Goal: Information Seeking & Learning: Check status

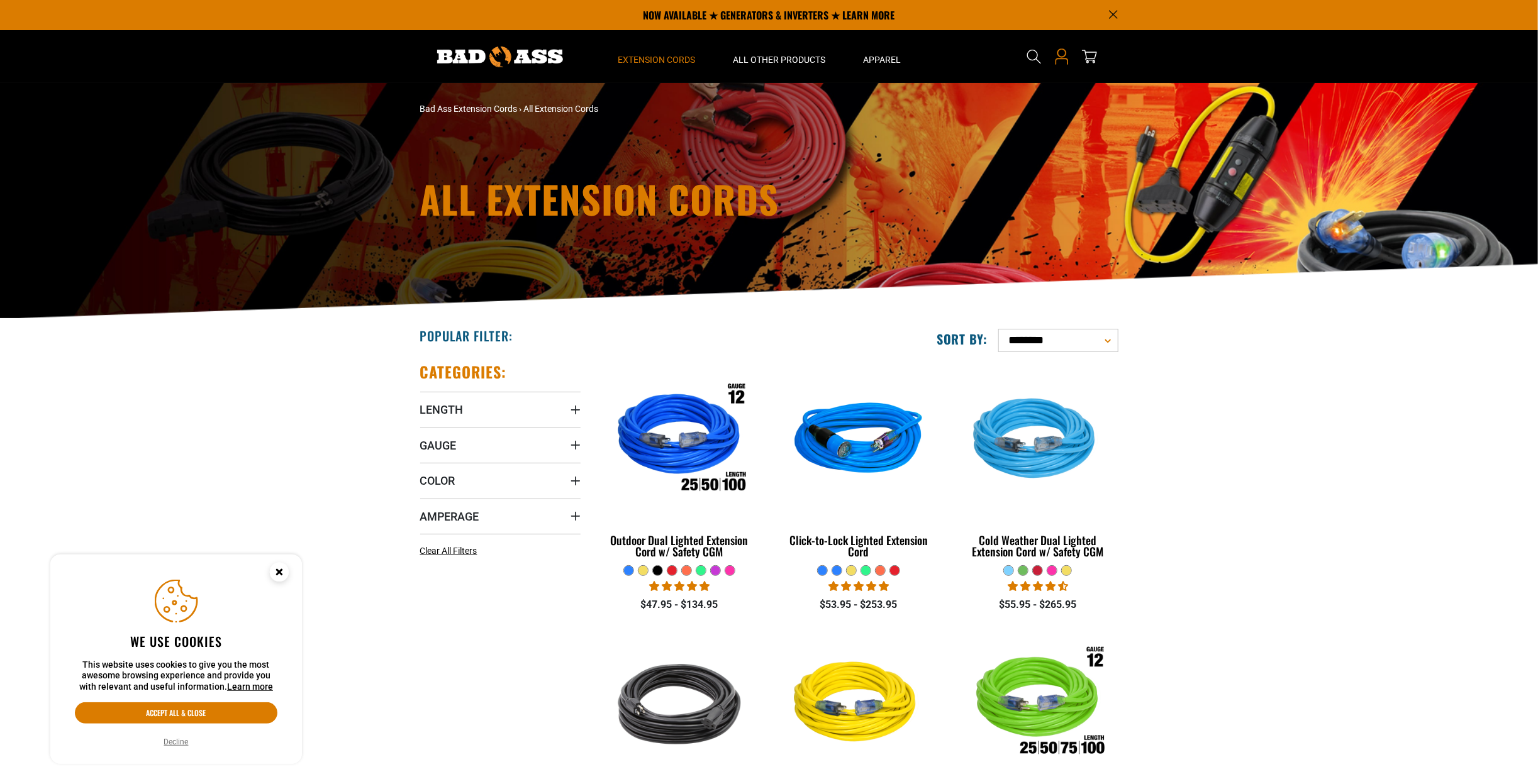
click at [1061, 59] on icon at bounding box center [1061, 56] width 17 height 17
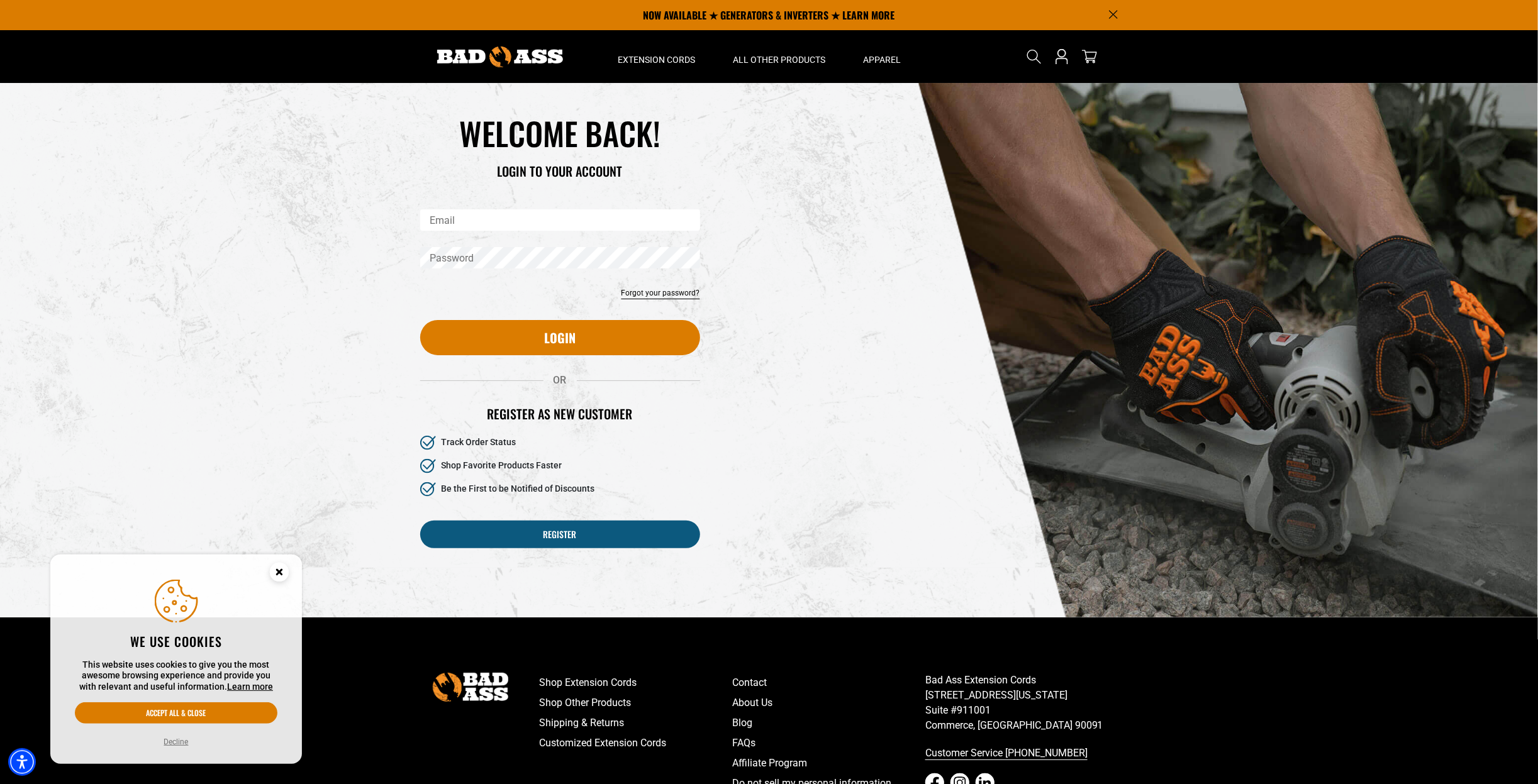
click at [469, 211] on div "WELCOME BACK! LOGIN TO YOUR ACCOUNT Email Password Forgot your password?" at bounding box center [560, 234] width 280 height 242
click at [462, 216] on input "Email" at bounding box center [560, 221] width 280 height 22
click at [428, 223] on input "Email" at bounding box center [560, 221] width 280 height 22
type input "**********"
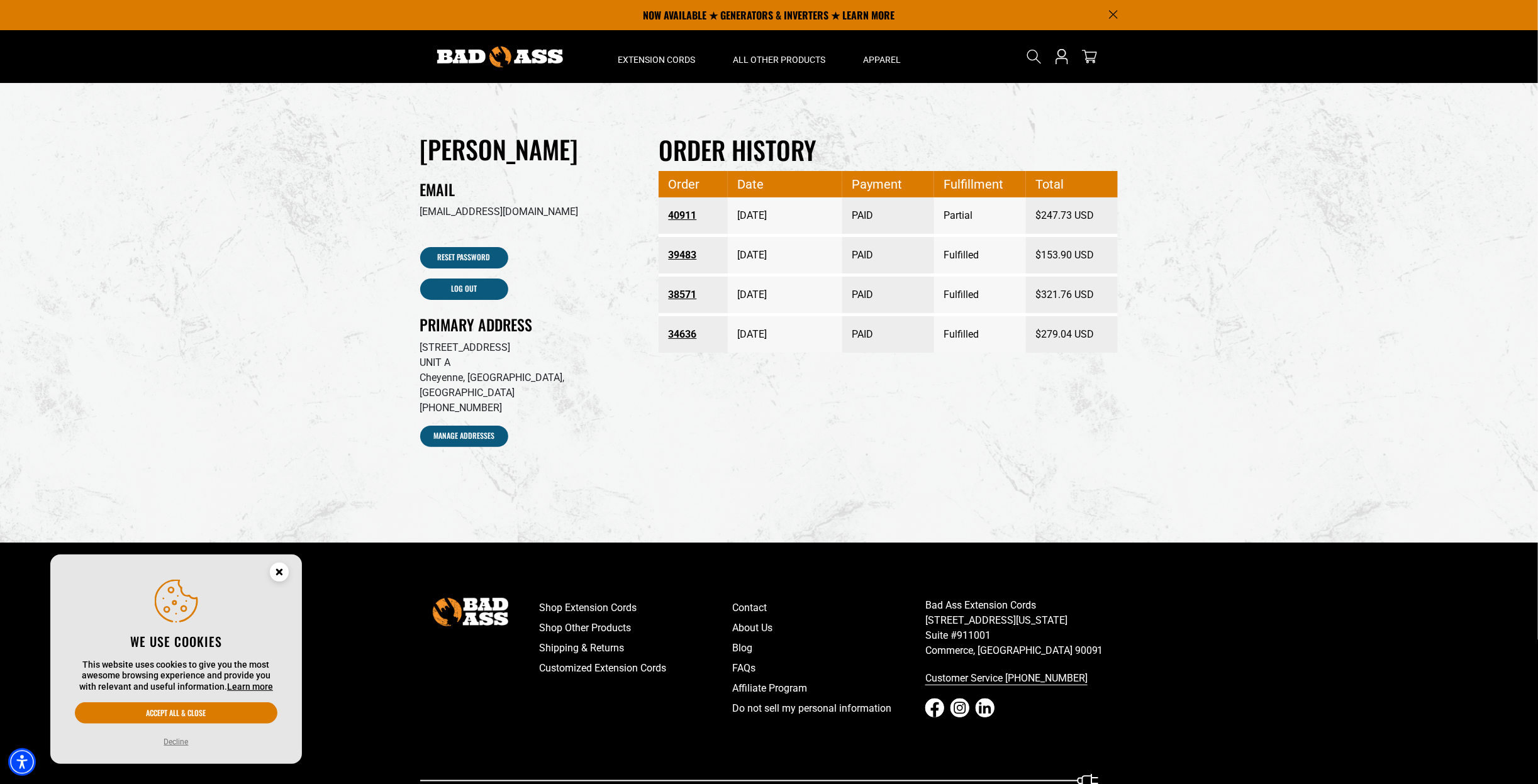
click at [693, 217] on link "40911" at bounding box center [693, 216] width 51 height 22
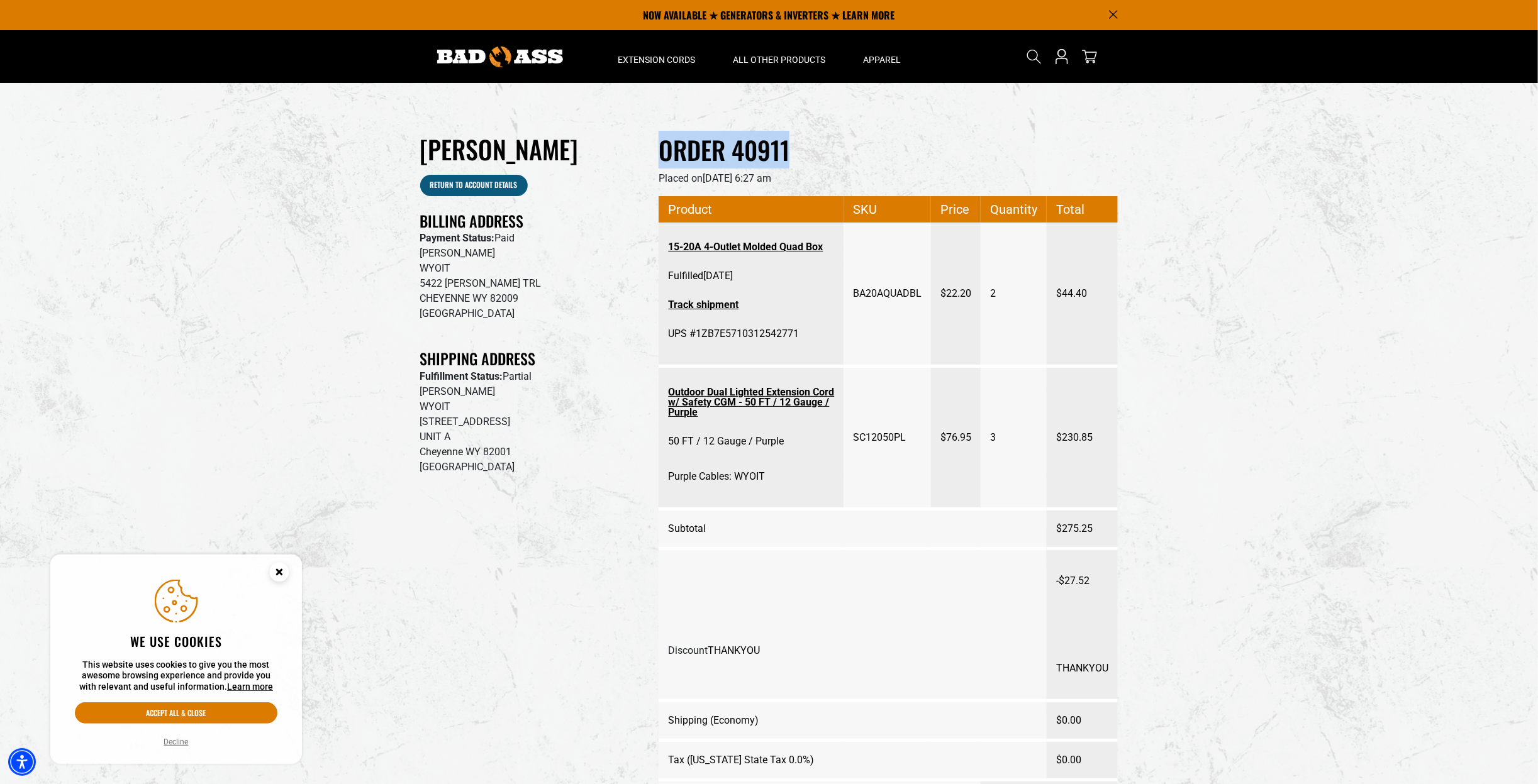
drag, startPoint x: 656, startPoint y: 143, endPoint x: 799, endPoint y: 158, distance: 143.8
click at [799, 158] on div "Order 40911 Placed on July 22, 2025 at 6:27 am Order 40911 Product SKU Price Qu…" at bounding box center [888, 475] width 478 height 685
copy h2 "Order 40911"
click at [184, 714] on button "Accept all & close" at bounding box center [176, 713] width 203 height 22
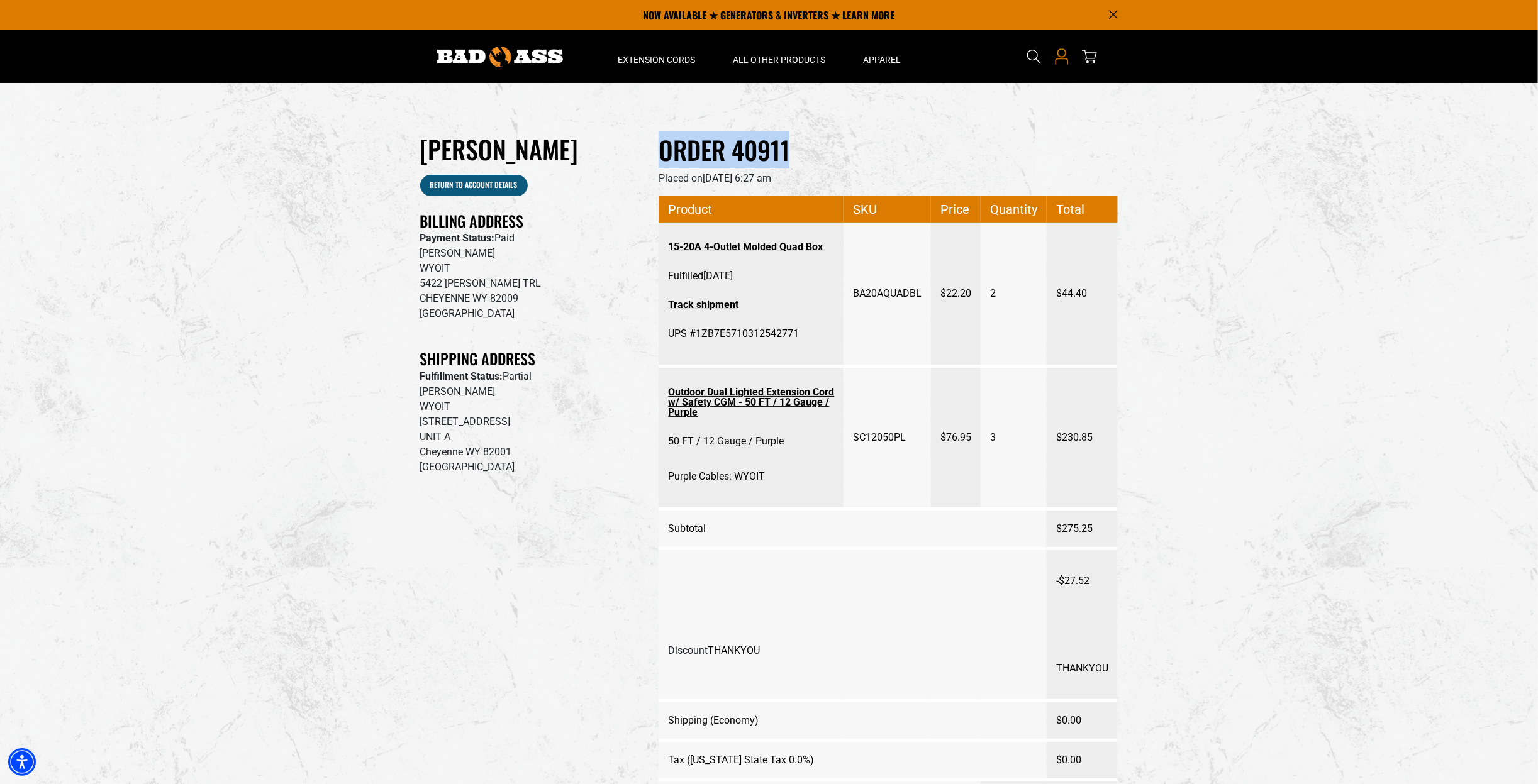
click at [1055, 53] on icon "Open this option" at bounding box center [1061, 56] width 17 height 17
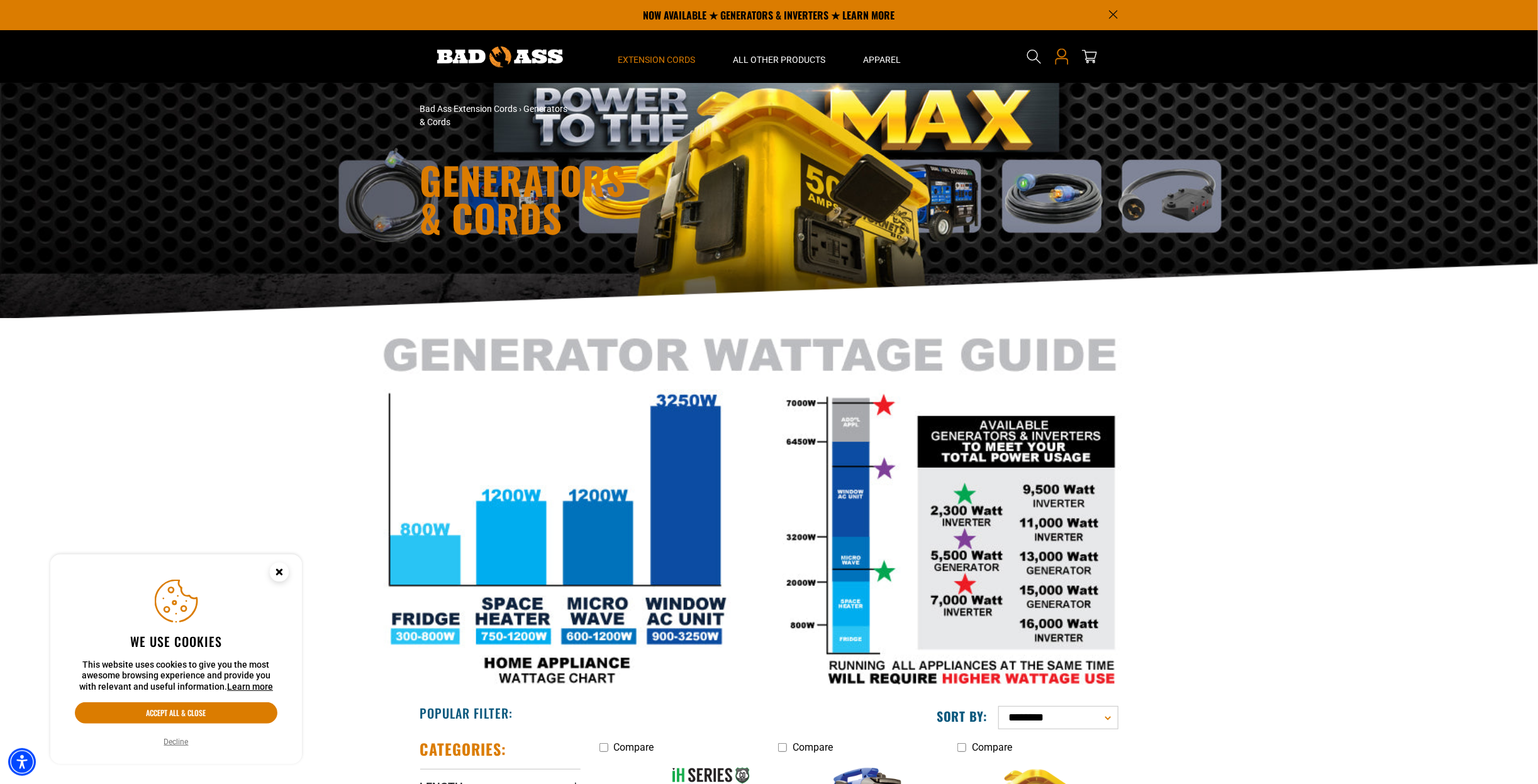
click at [1058, 64] on icon "Open this option" at bounding box center [1061, 56] width 17 height 17
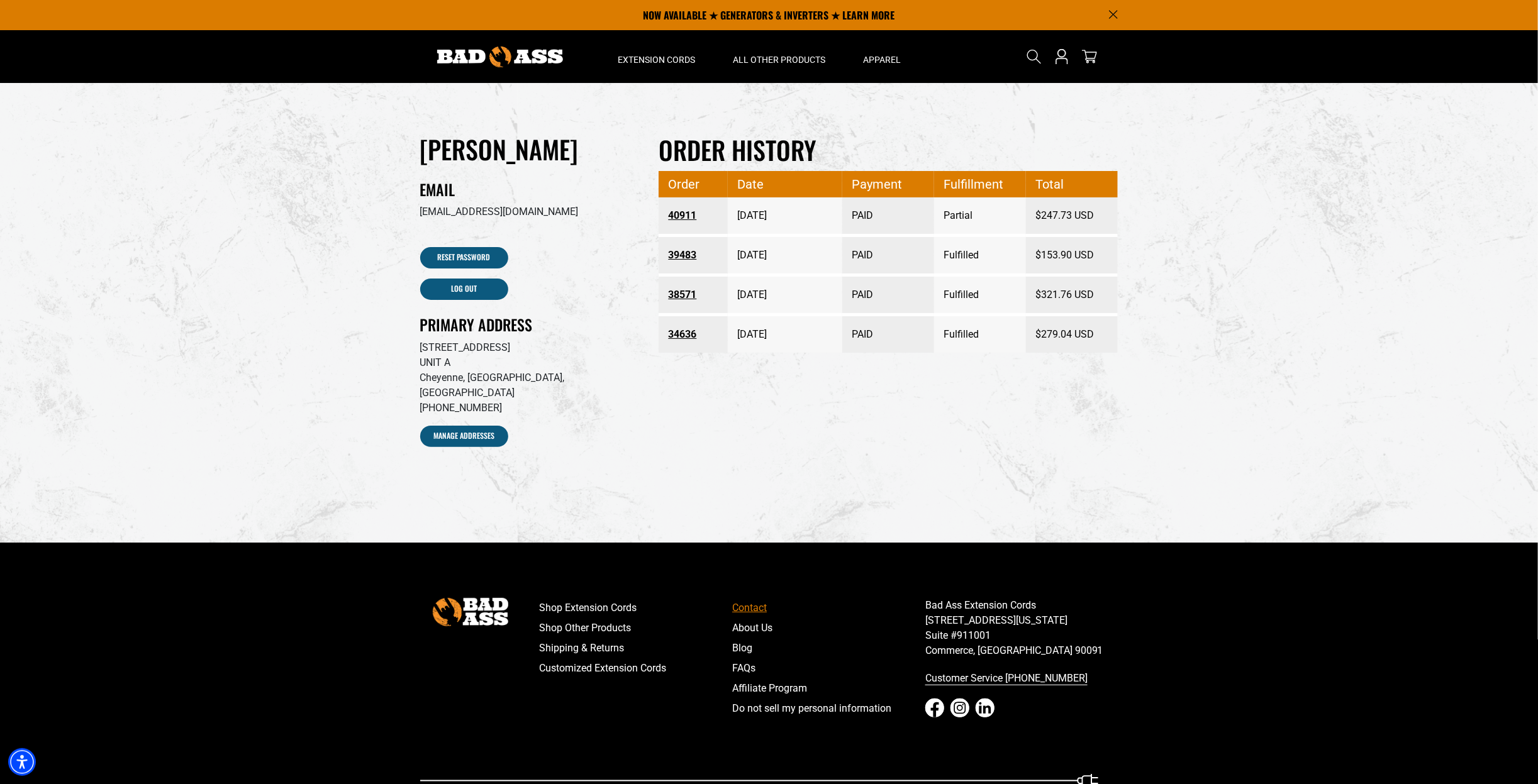
click at [743, 598] on link "Contact" at bounding box center [828, 608] width 193 height 20
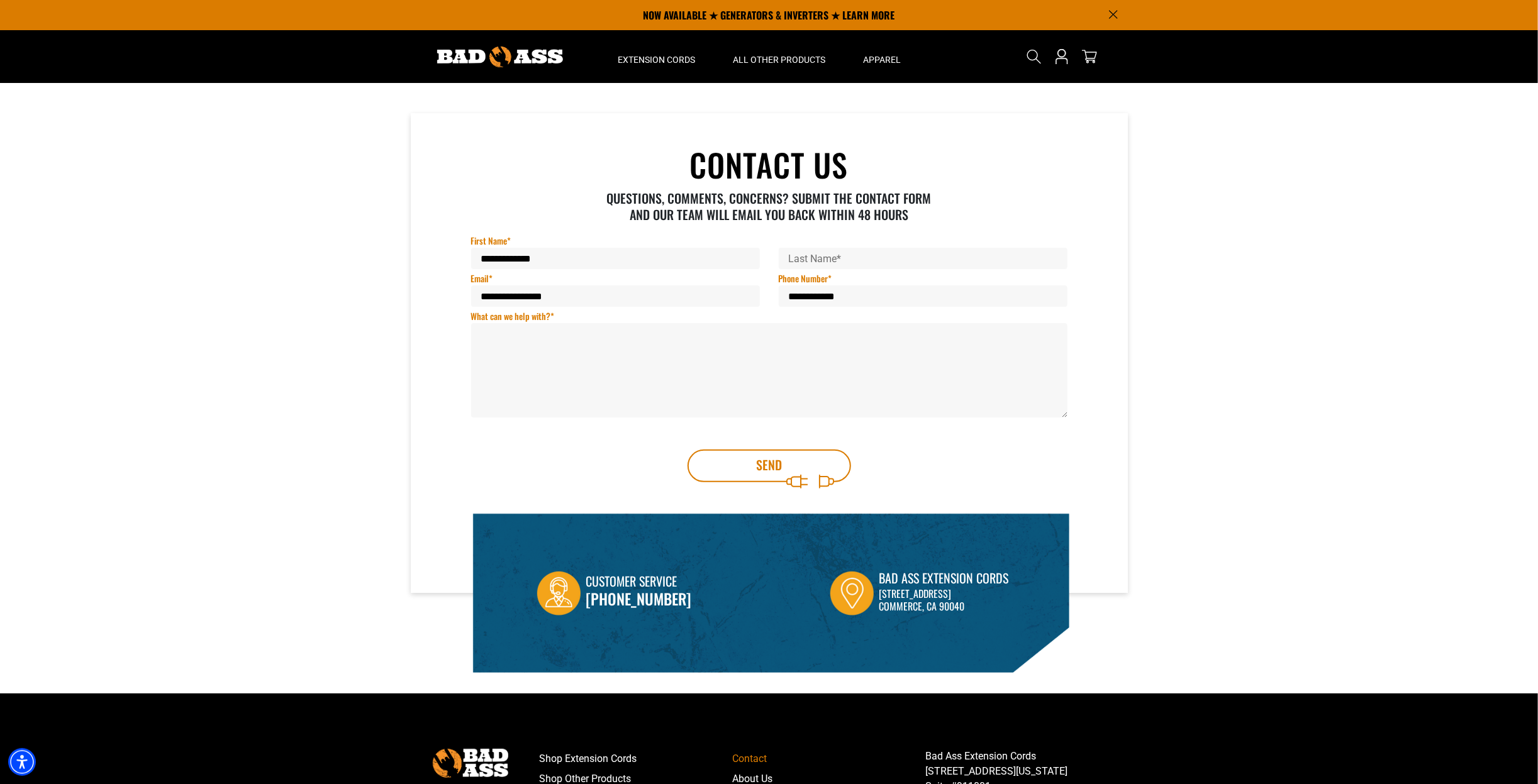
click at [626, 340] on textarea "What can we help with? *" at bounding box center [769, 370] width 596 height 94
paste textarea "**********"
type textarea "**********"
click at [774, 465] on button "Send" at bounding box center [769, 466] width 163 height 33
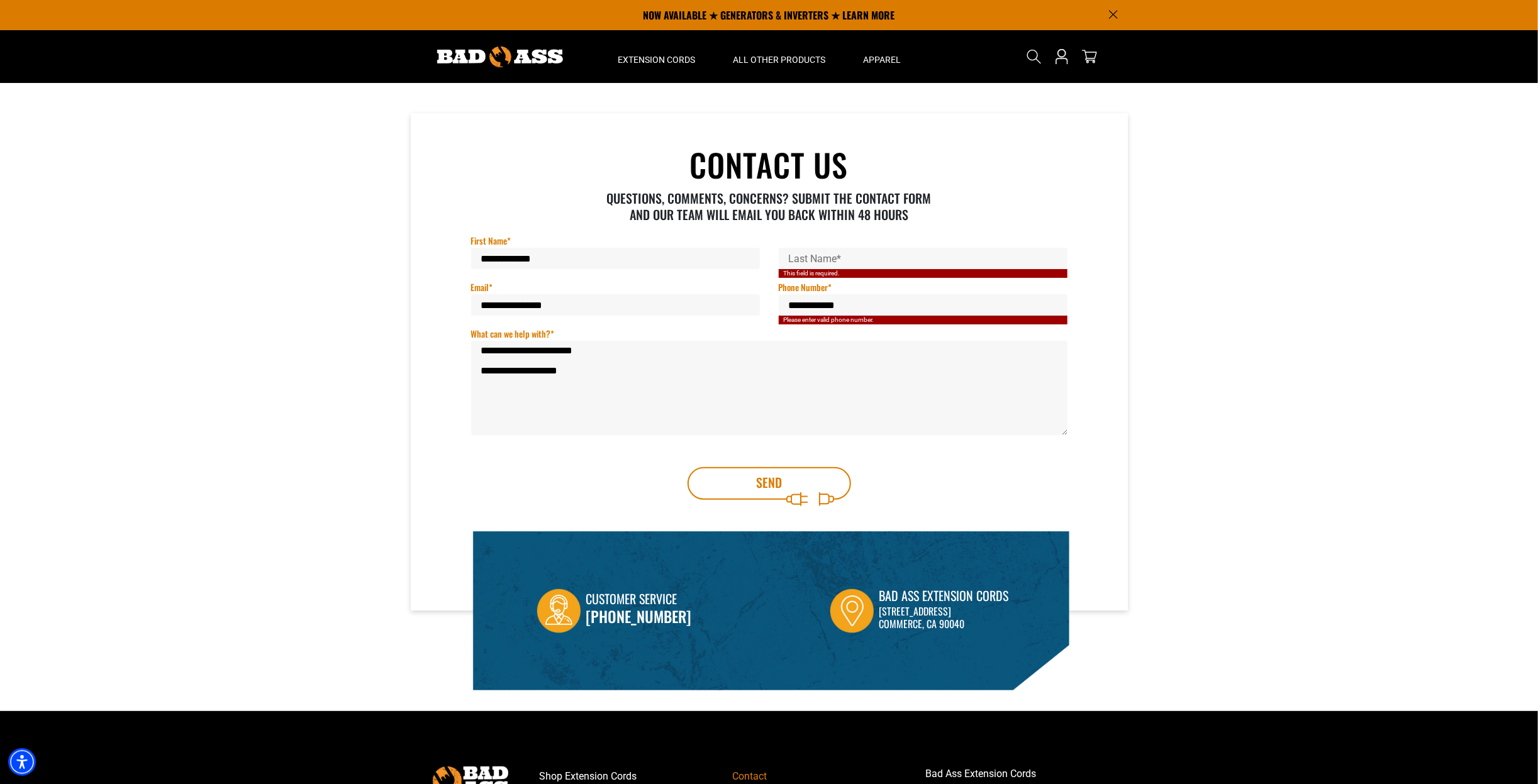
click at [846, 255] on input "Last Name *" at bounding box center [922, 259] width 289 height 22
type input "******"
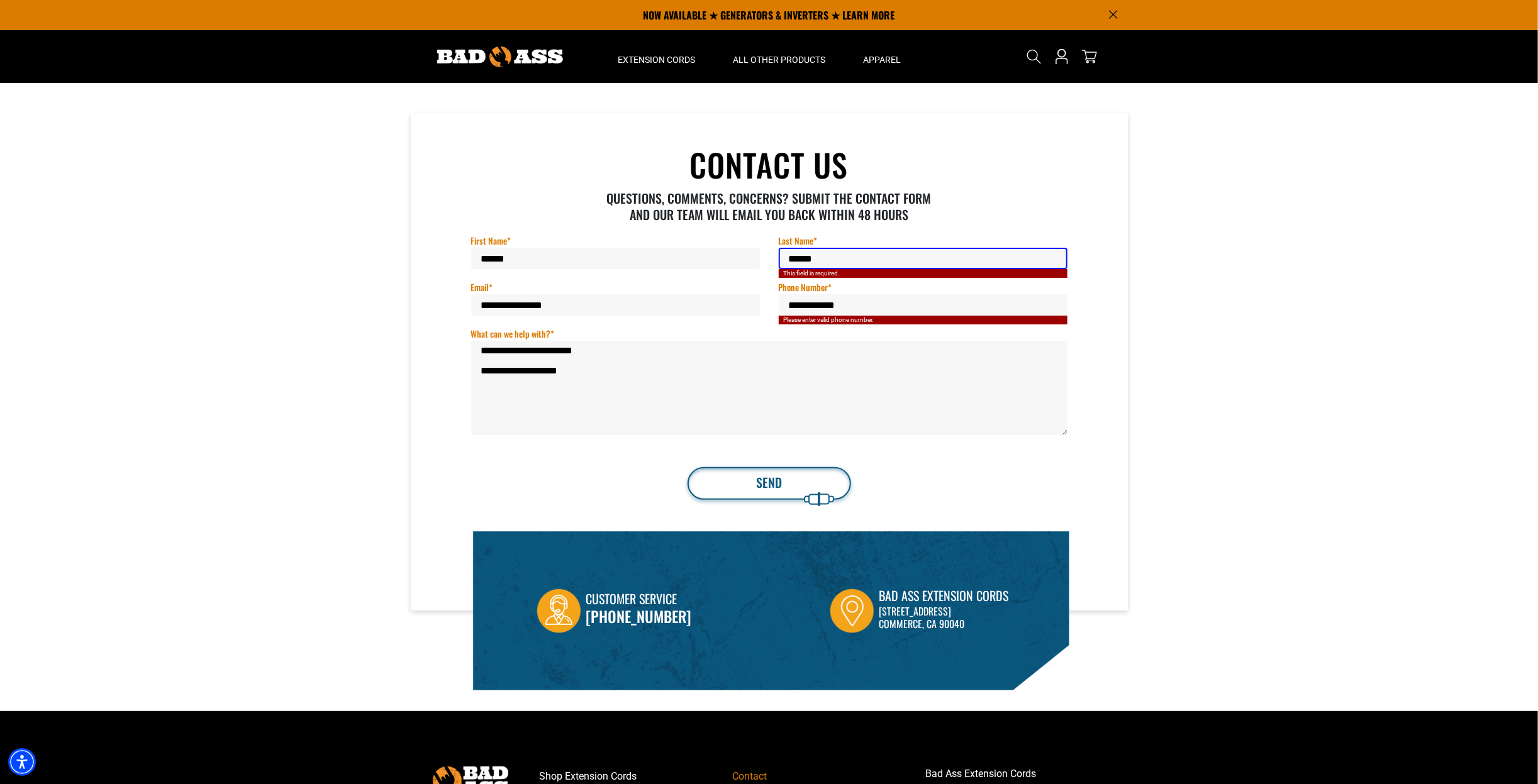
type input "******"
click at [760, 494] on button "Send" at bounding box center [769, 483] width 163 height 33
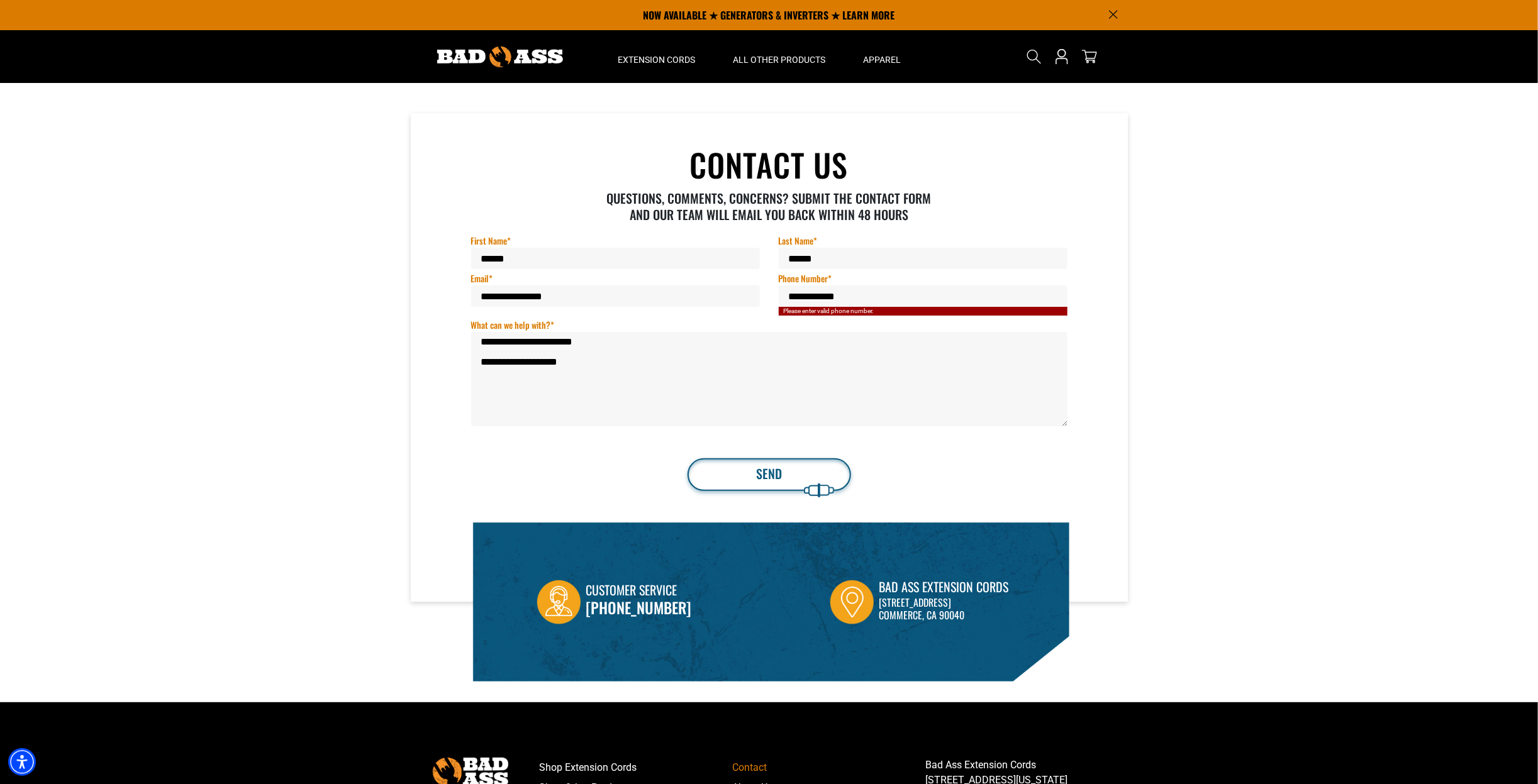
click at [761, 474] on button "Send" at bounding box center [769, 474] width 163 height 33
drag, startPoint x: 794, startPoint y: 297, endPoint x: 745, endPoint y: 301, distance: 49.2
click at [745, 301] on div "**********" at bounding box center [769, 309] width 615 height 46
type input "**********"
click at [787, 487] on button "Send" at bounding box center [769, 474] width 163 height 33
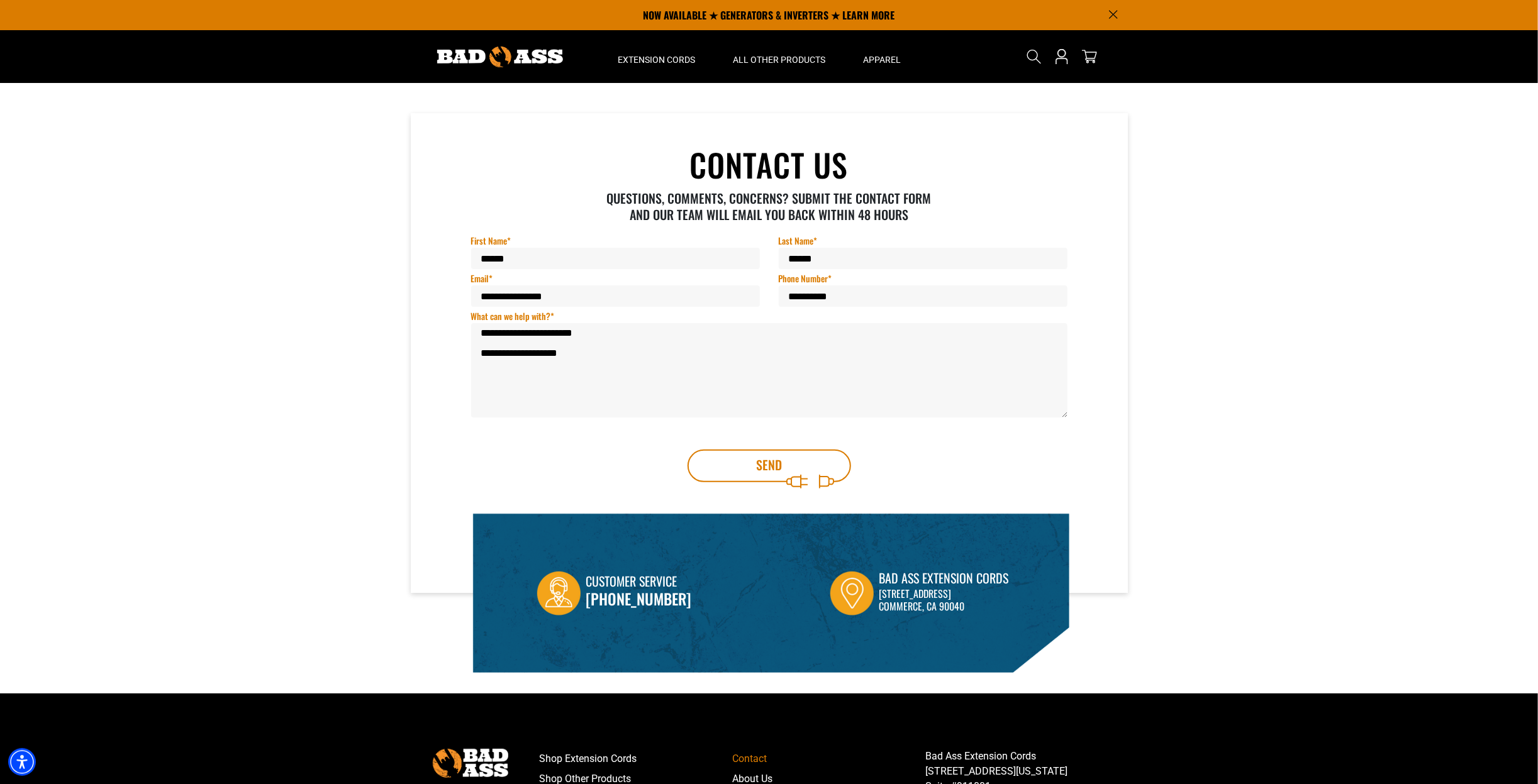
drag, startPoint x: 853, startPoint y: 294, endPoint x: 647, endPoint y: 294, distance: 206.0
click at [652, 297] on div "**********" at bounding box center [769, 304] width 615 height 38
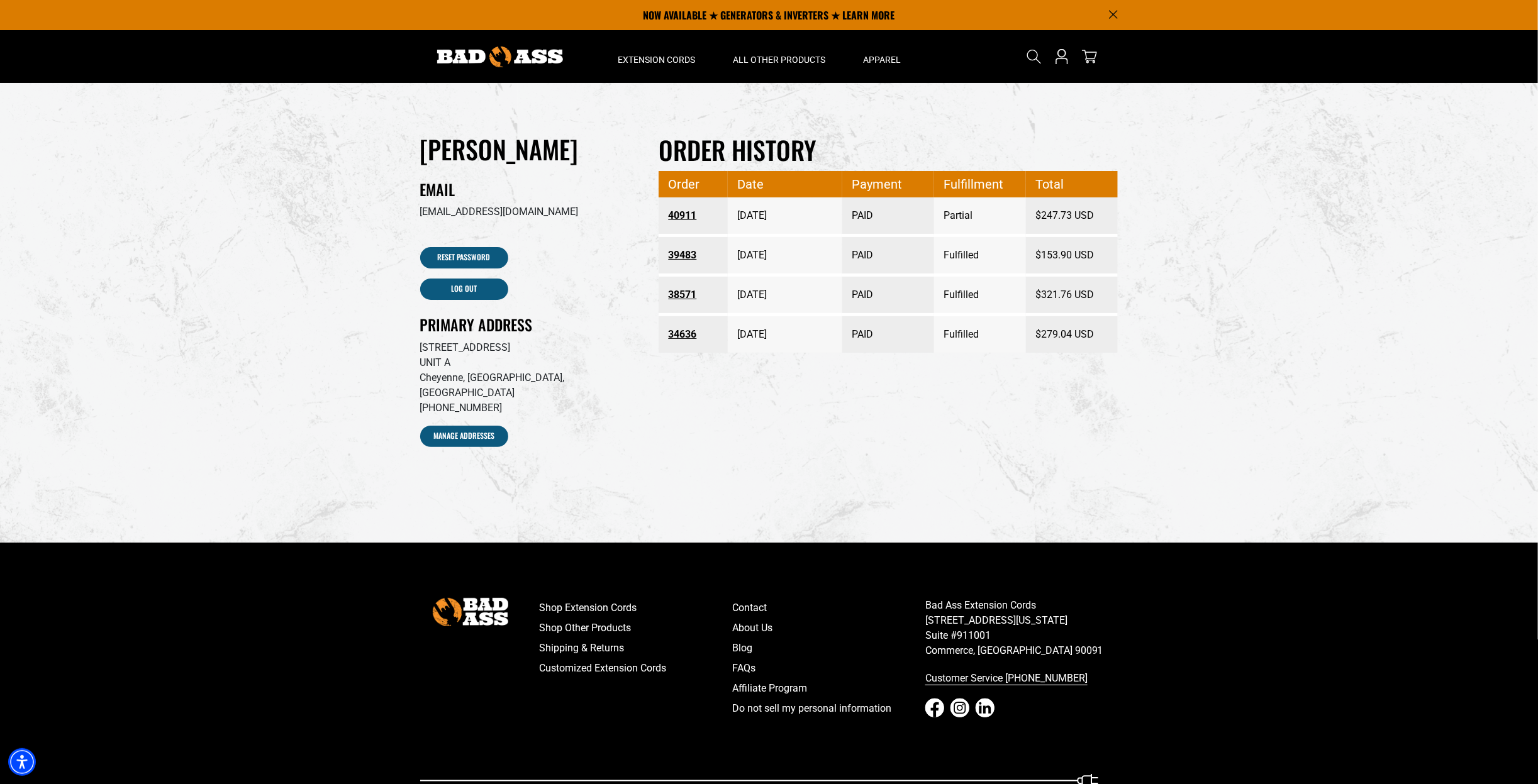
click at [692, 221] on link "40911" at bounding box center [693, 216] width 51 height 22
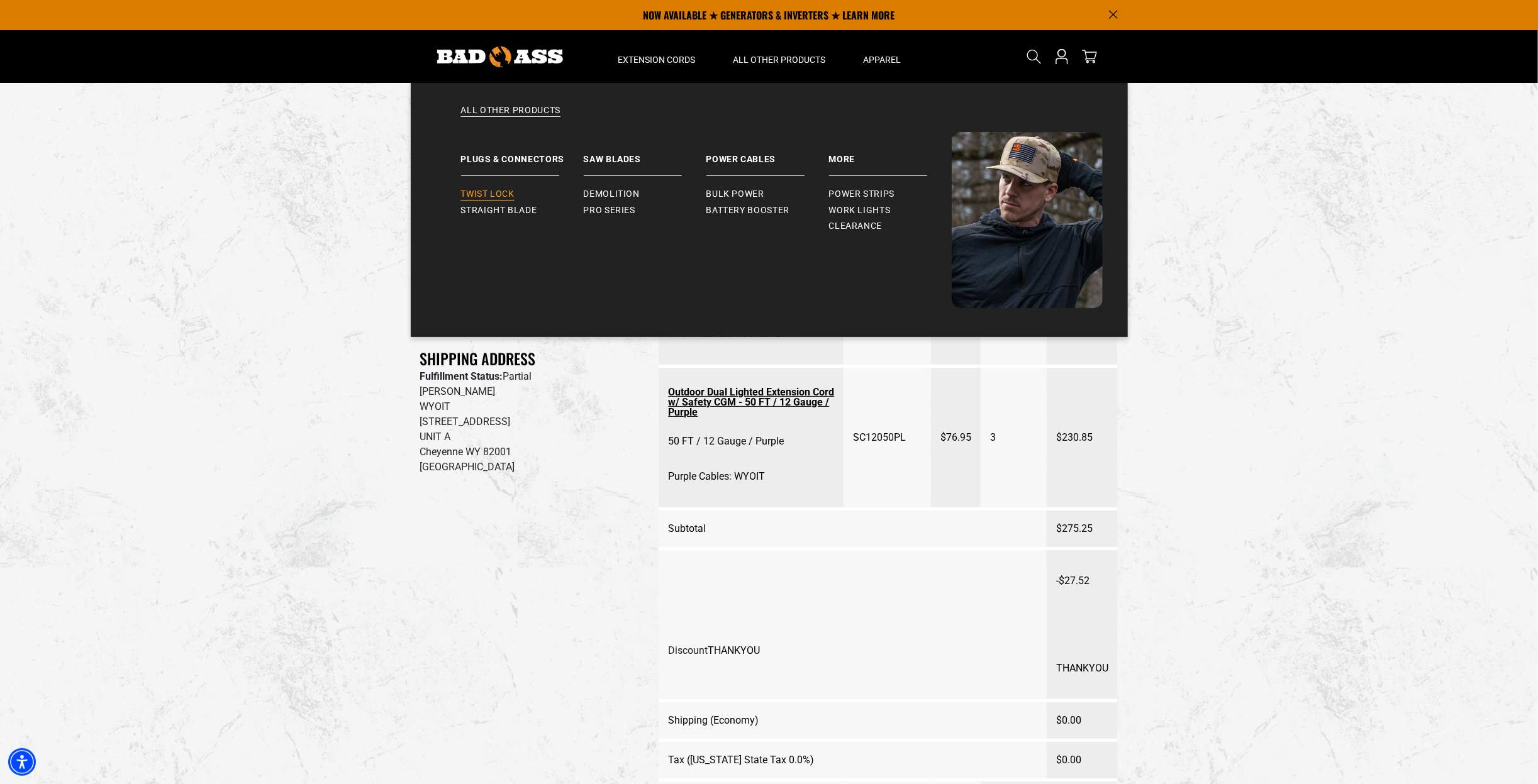
click at [479, 199] on span "Twist Lock" at bounding box center [488, 195] width 54 height 12
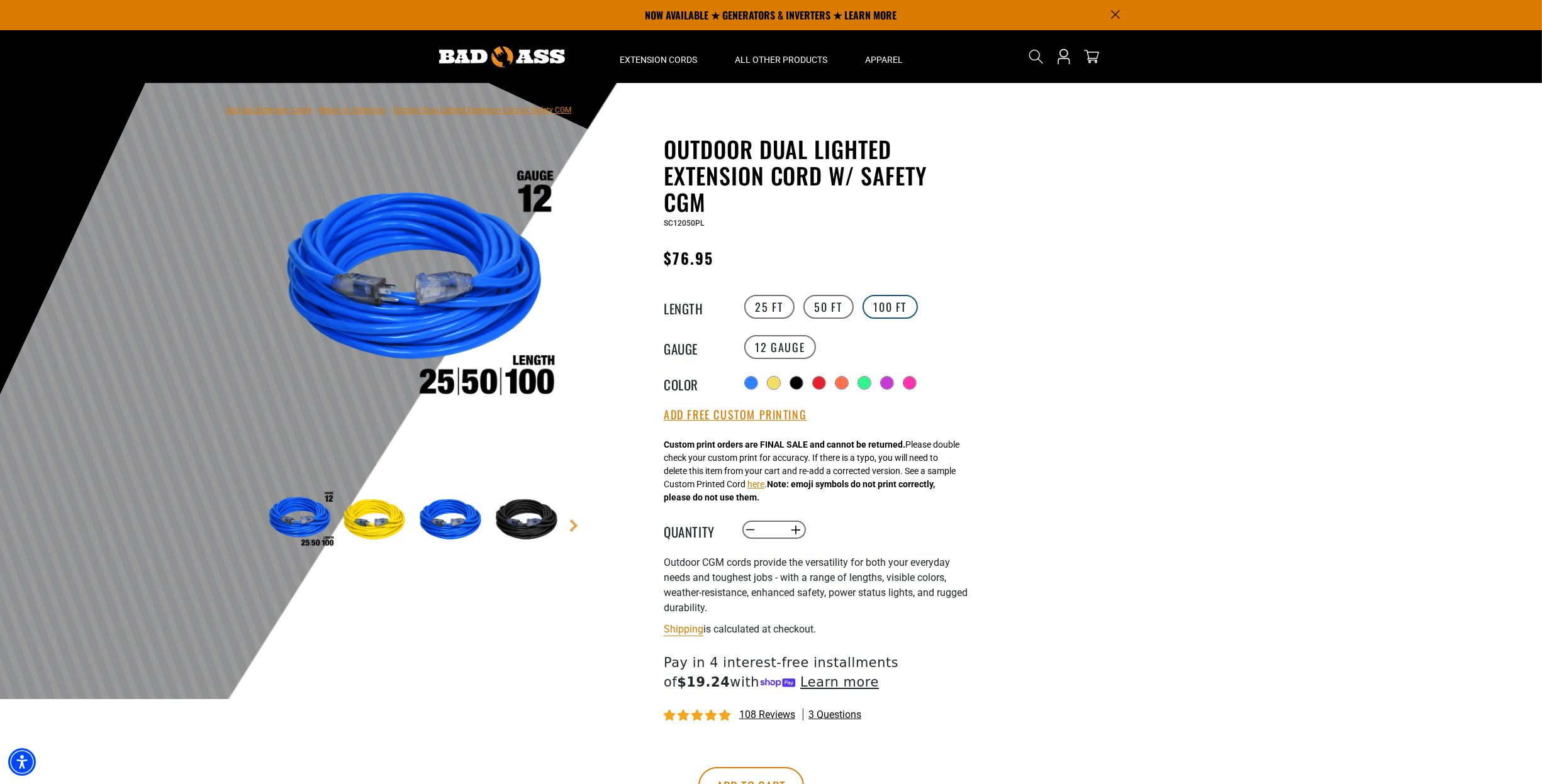
click at [890, 314] on label "100 FT" at bounding box center [890, 307] width 56 height 24
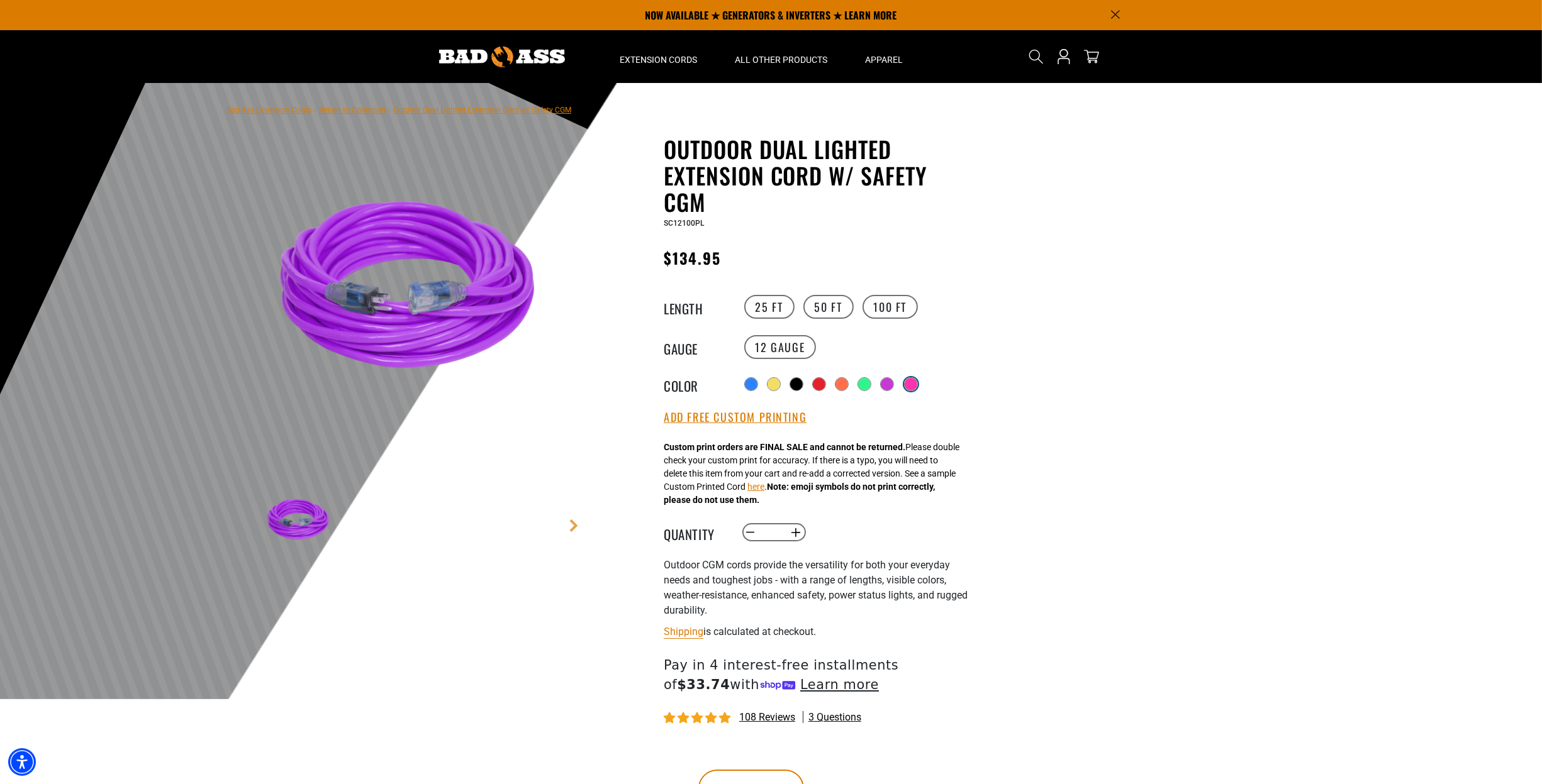
click at [917, 385] on div at bounding box center [910, 384] width 12 height 12
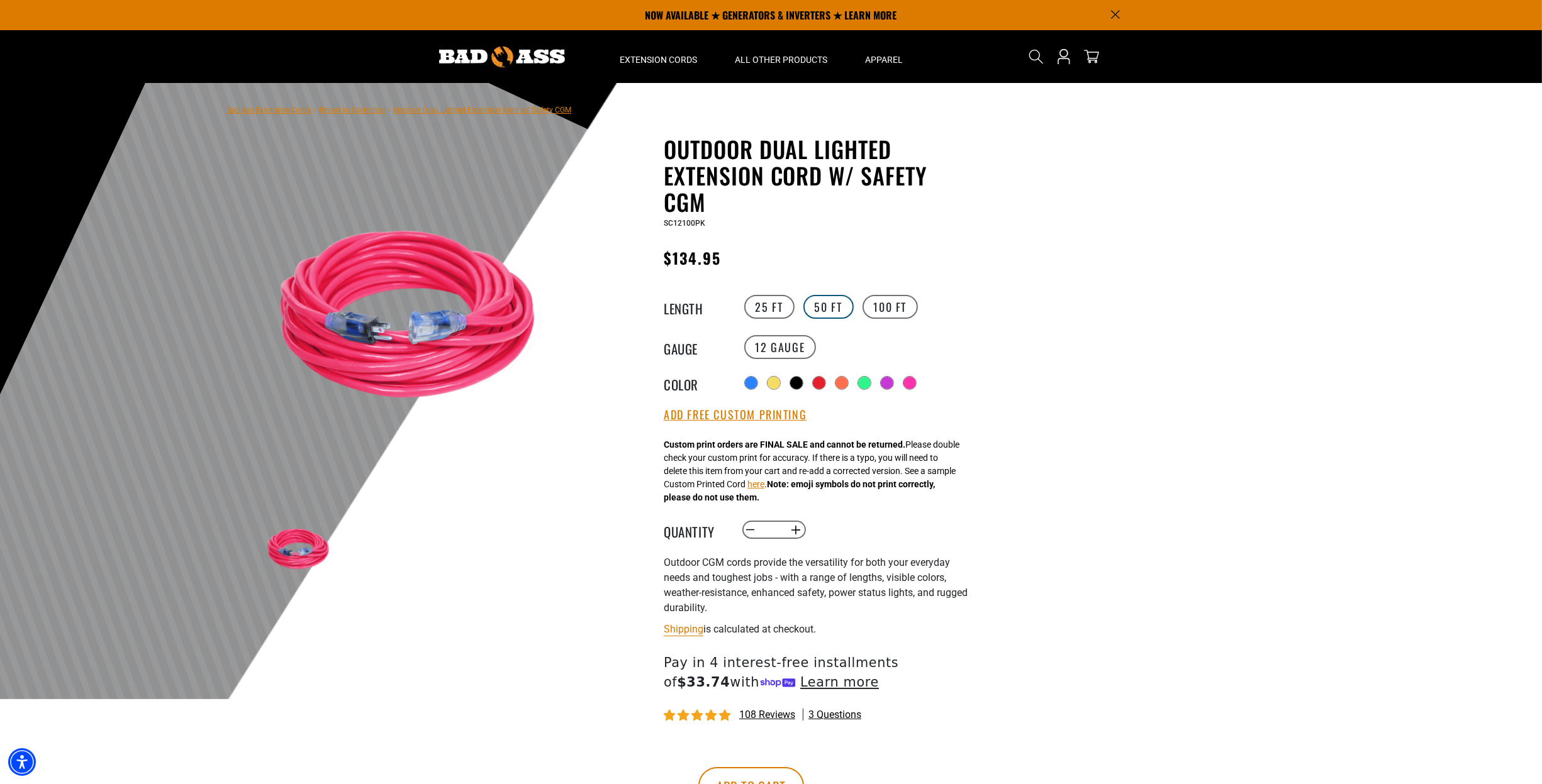
click at [827, 315] on label "50 FT" at bounding box center [829, 307] width 51 height 24
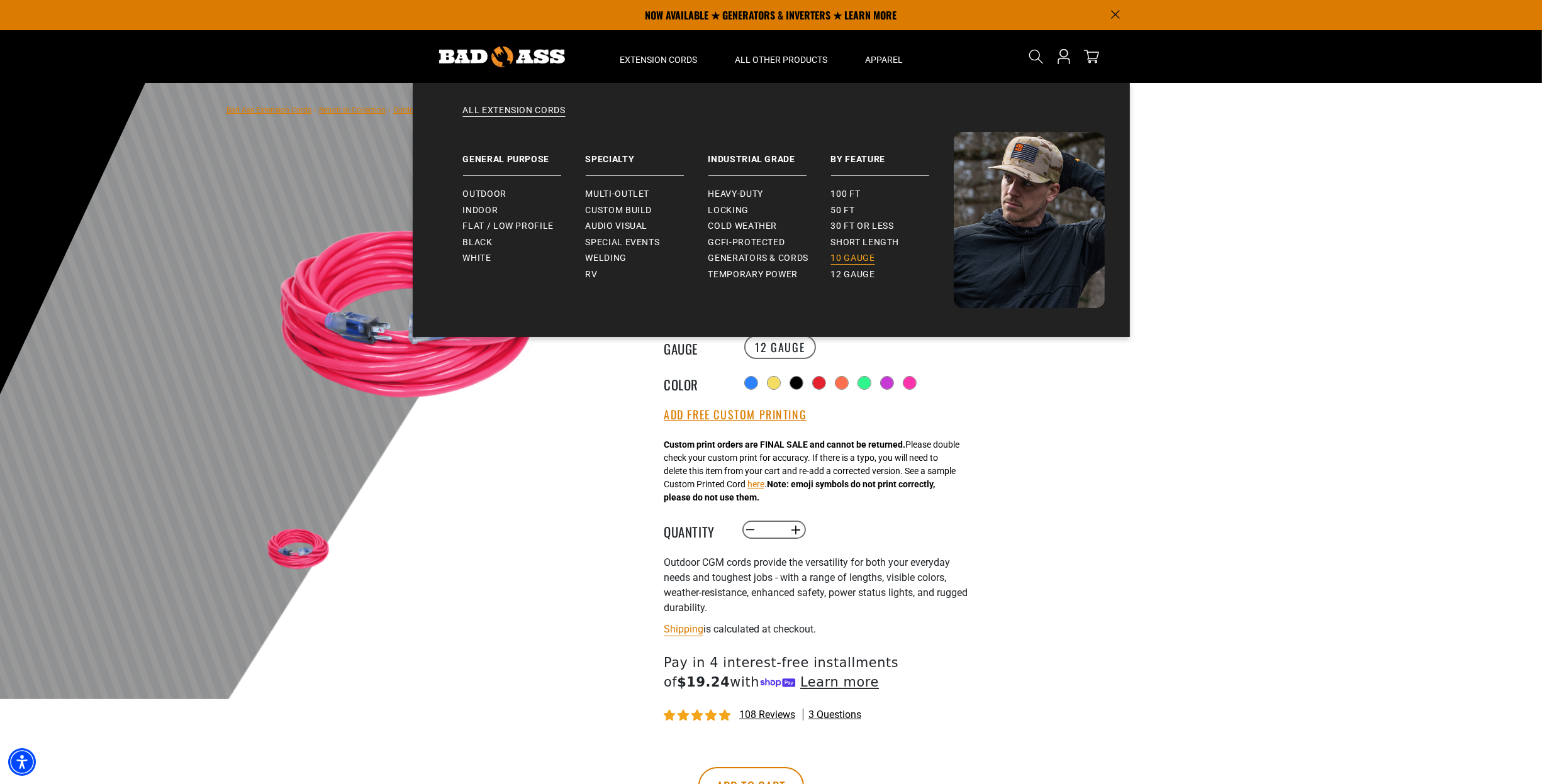
click at [854, 260] on span "10 gauge" at bounding box center [853, 259] width 44 height 12
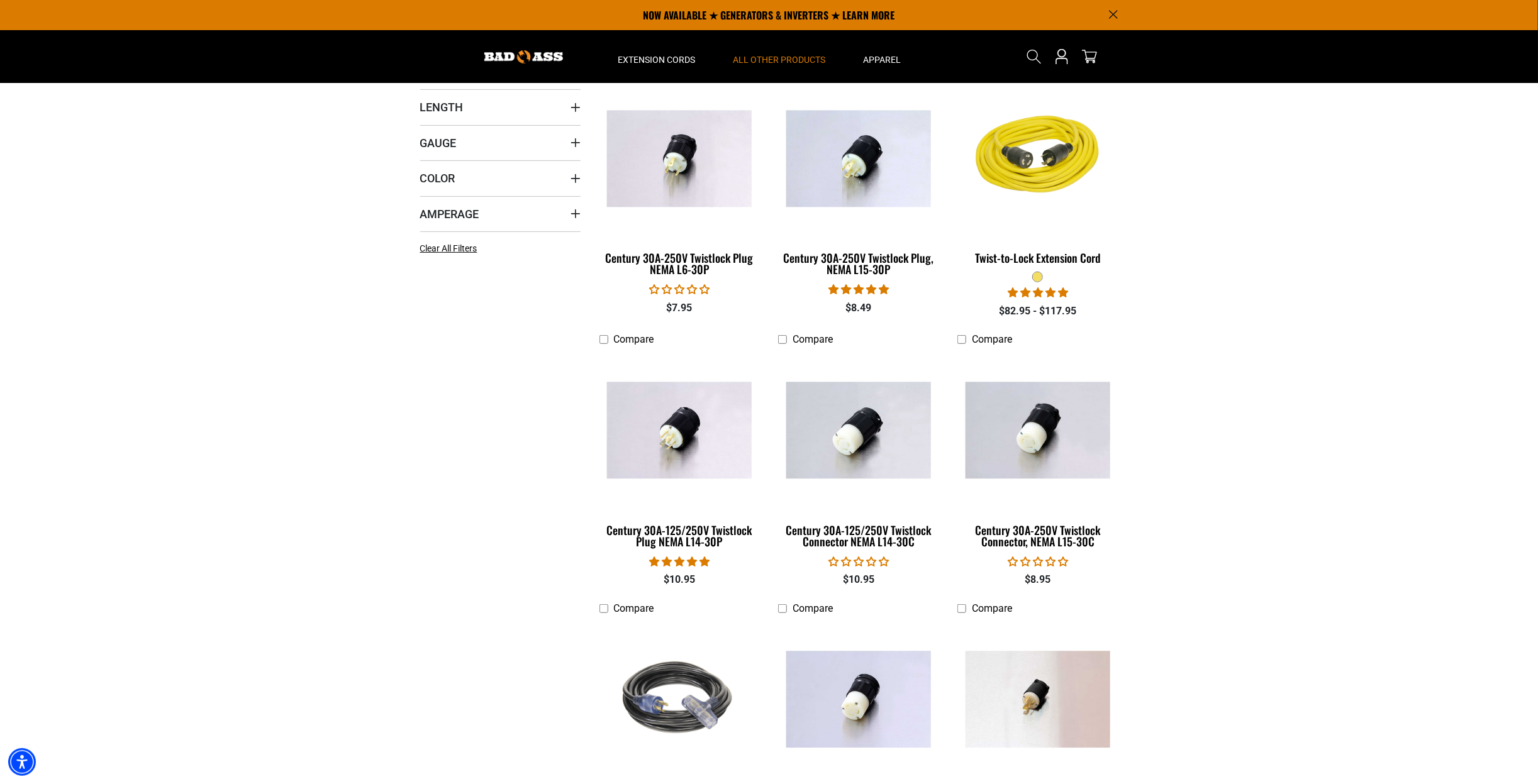
scroll to position [302, 0]
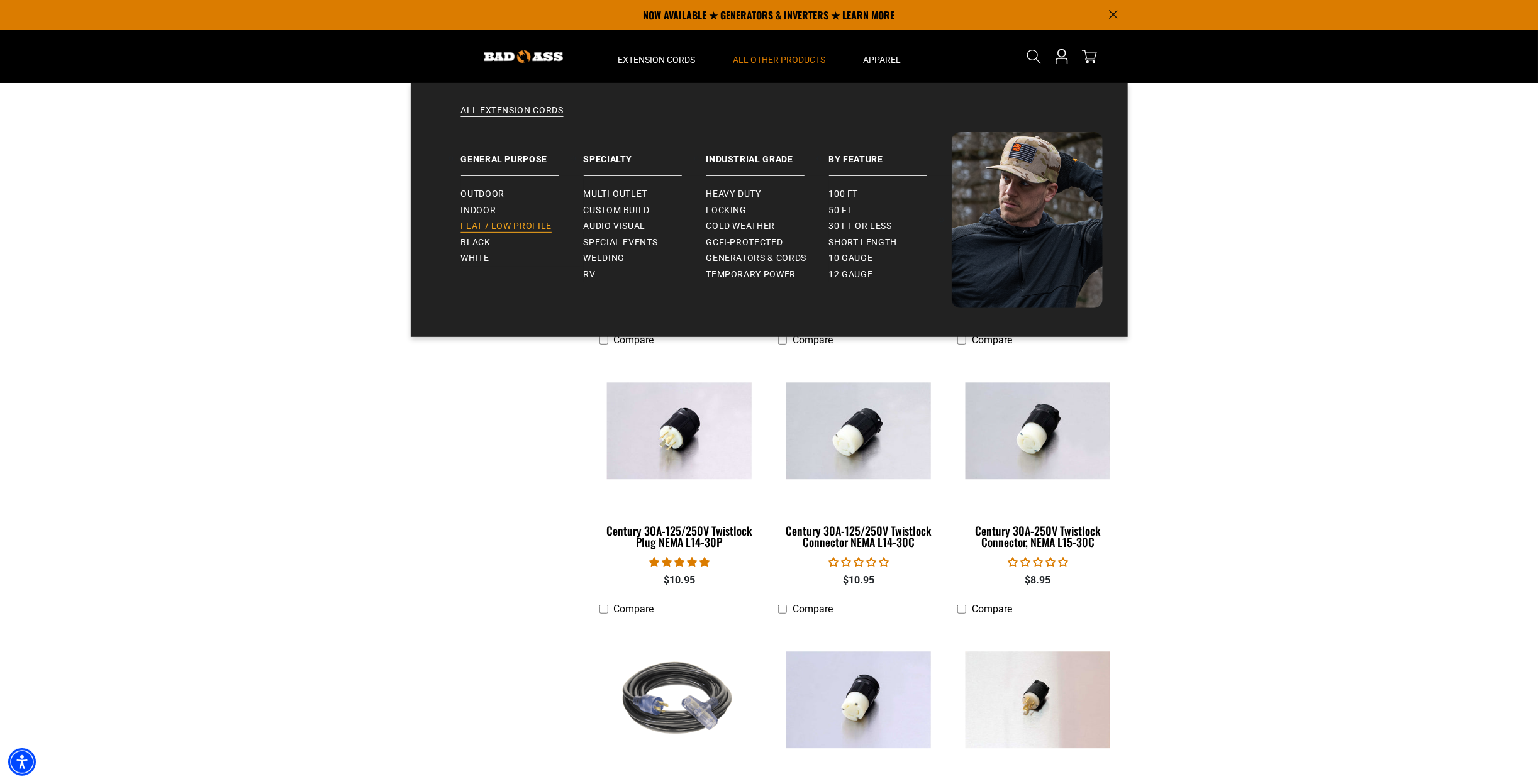
click at [517, 219] on link "Flat / Low Profile" at bounding box center [522, 226] width 123 height 17
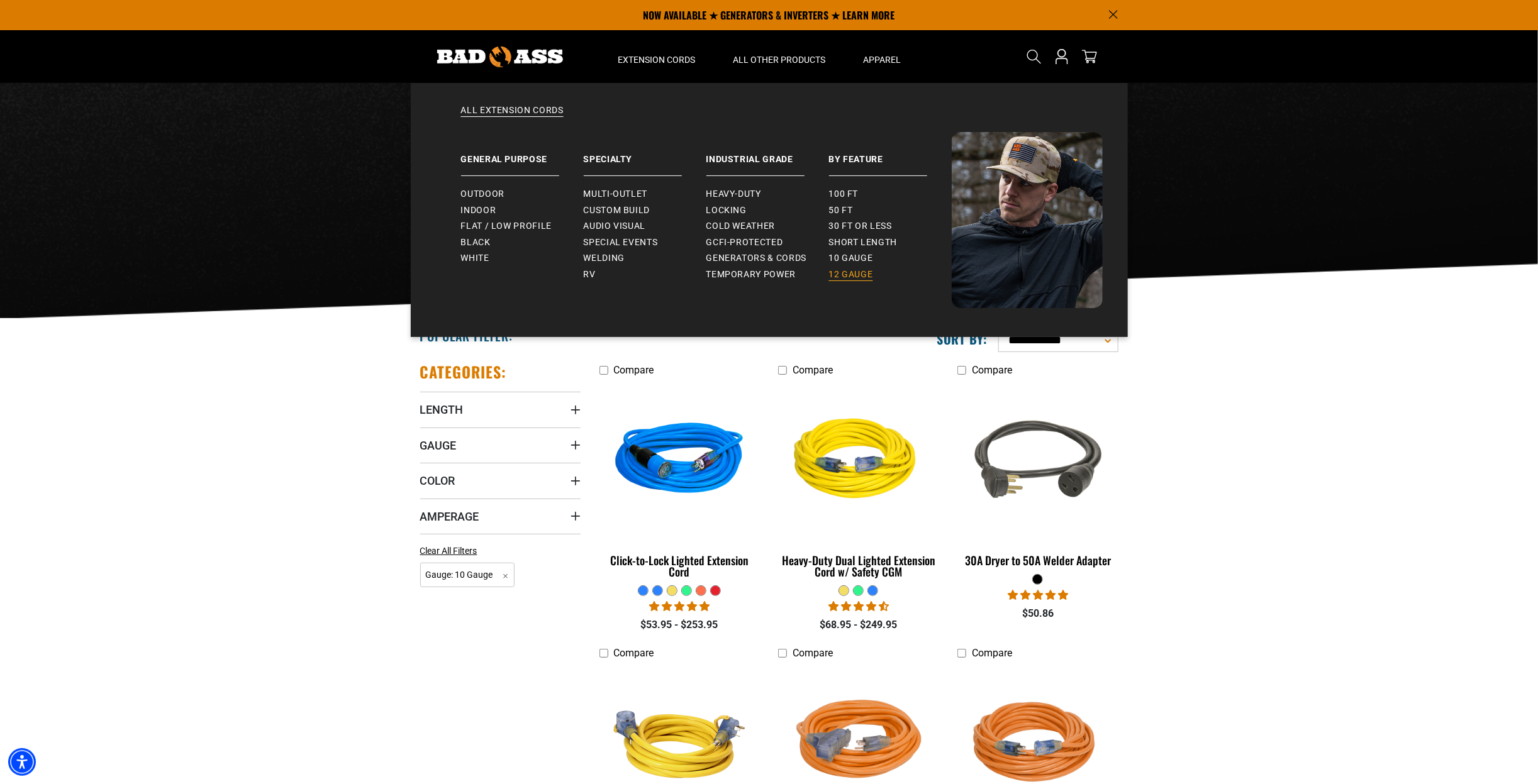
click at [846, 270] on span "12 gauge" at bounding box center [851, 275] width 44 height 12
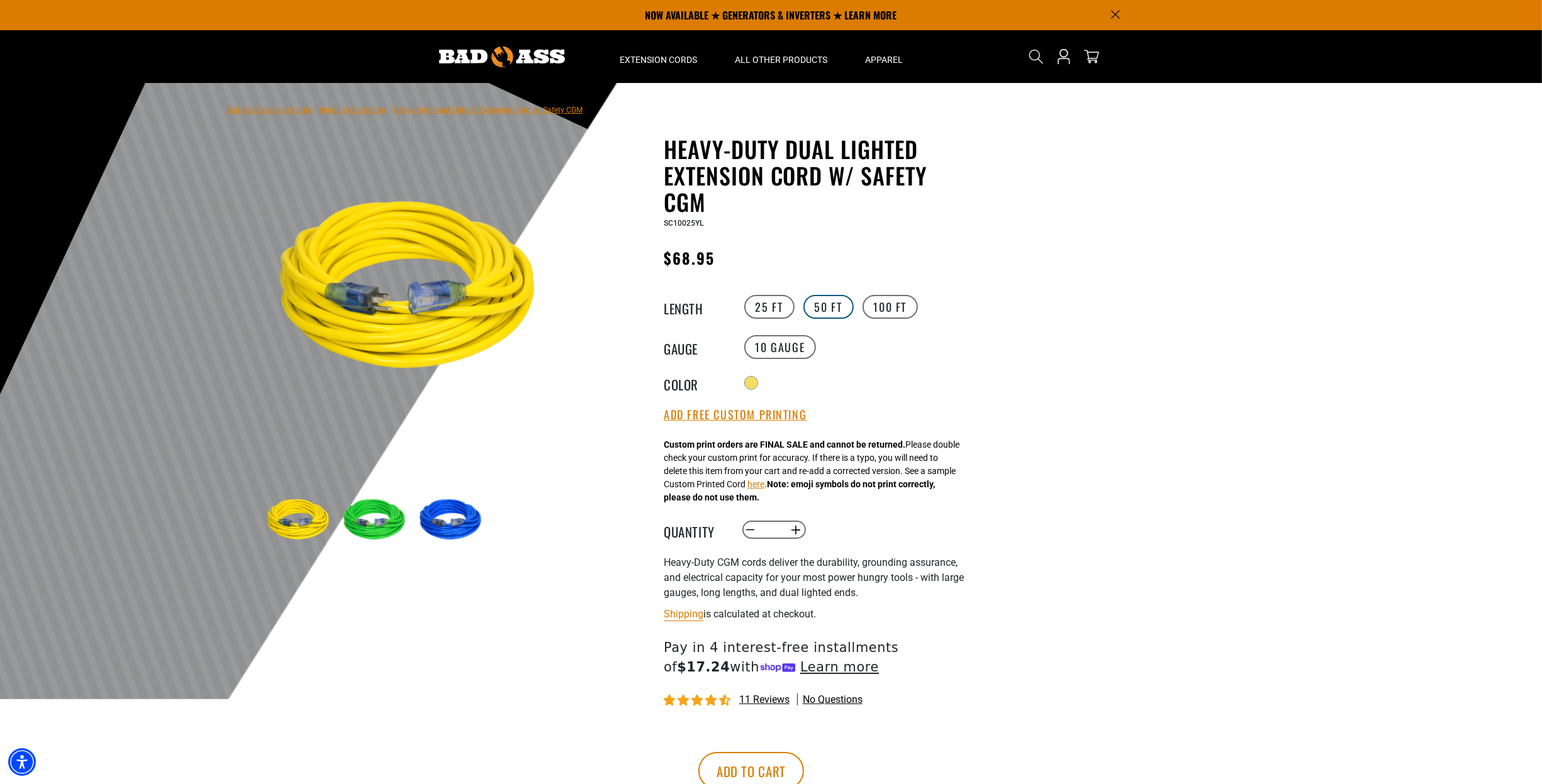
click at [819, 307] on label "50 FT" at bounding box center [829, 307] width 51 height 24
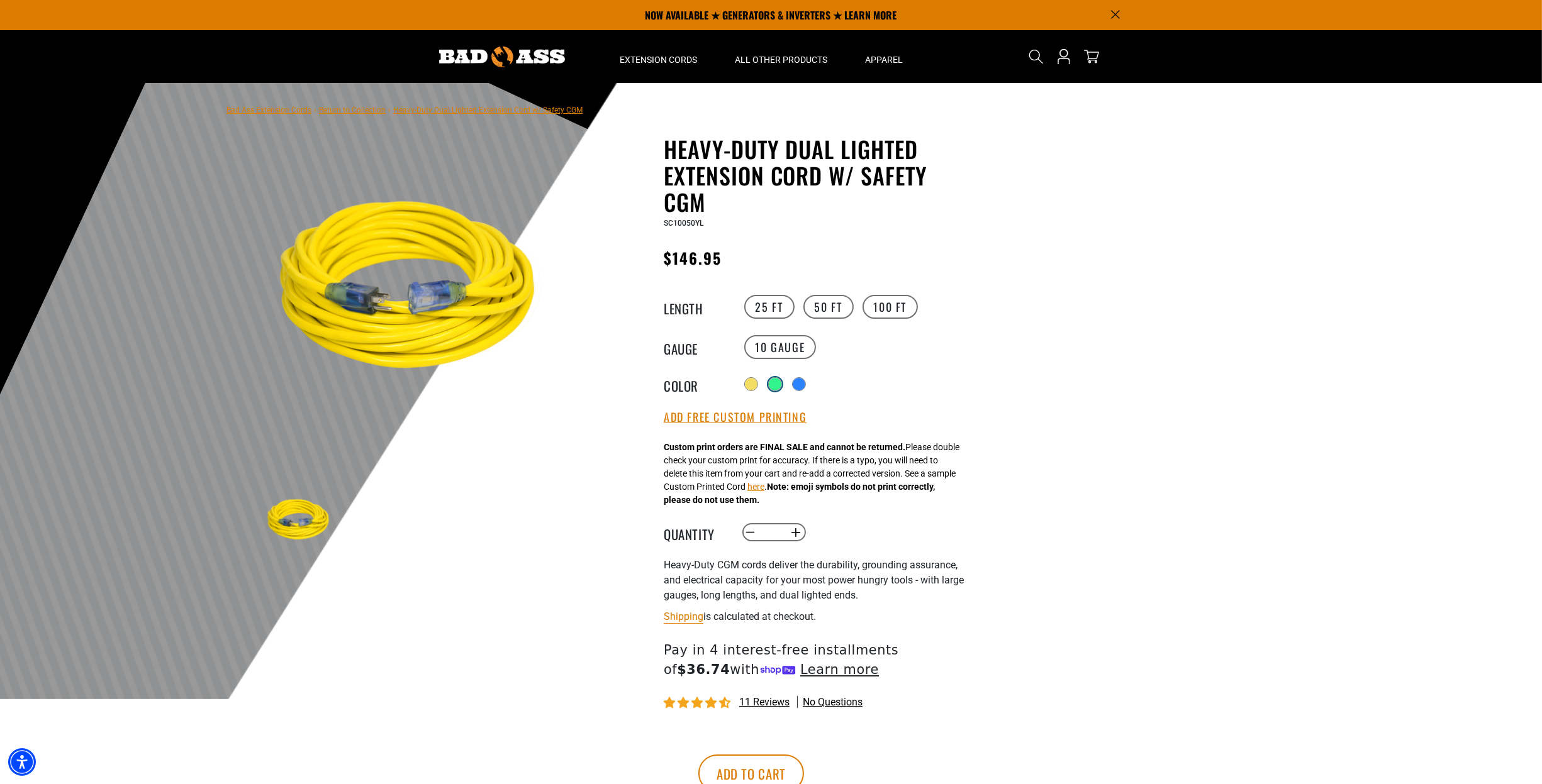
click at [773, 380] on div at bounding box center [775, 384] width 12 height 12
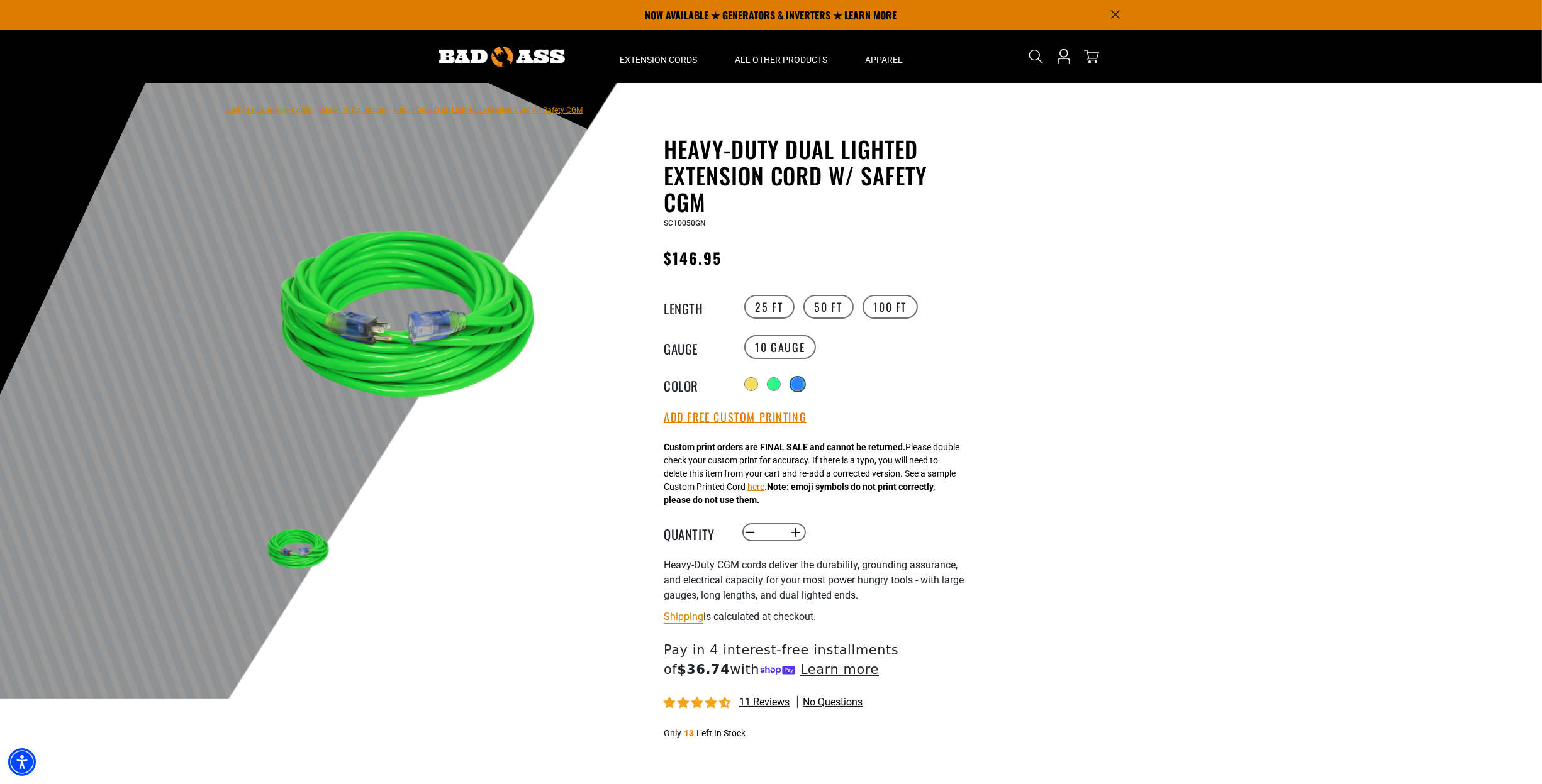
click at [799, 380] on div at bounding box center [797, 384] width 12 height 12
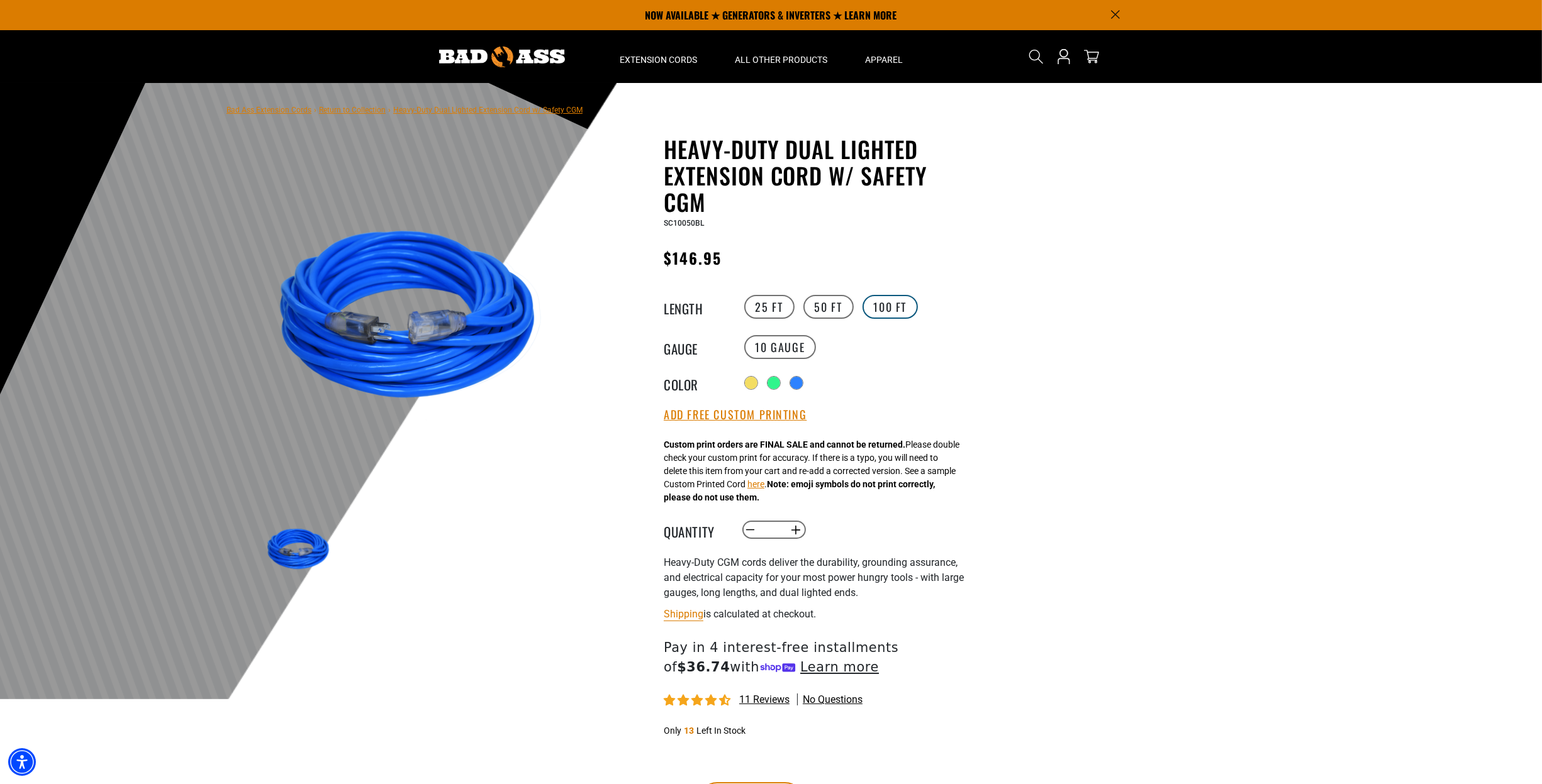
click at [900, 312] on label "100 FT" at bounding box center [890, 307] width 56 height 24
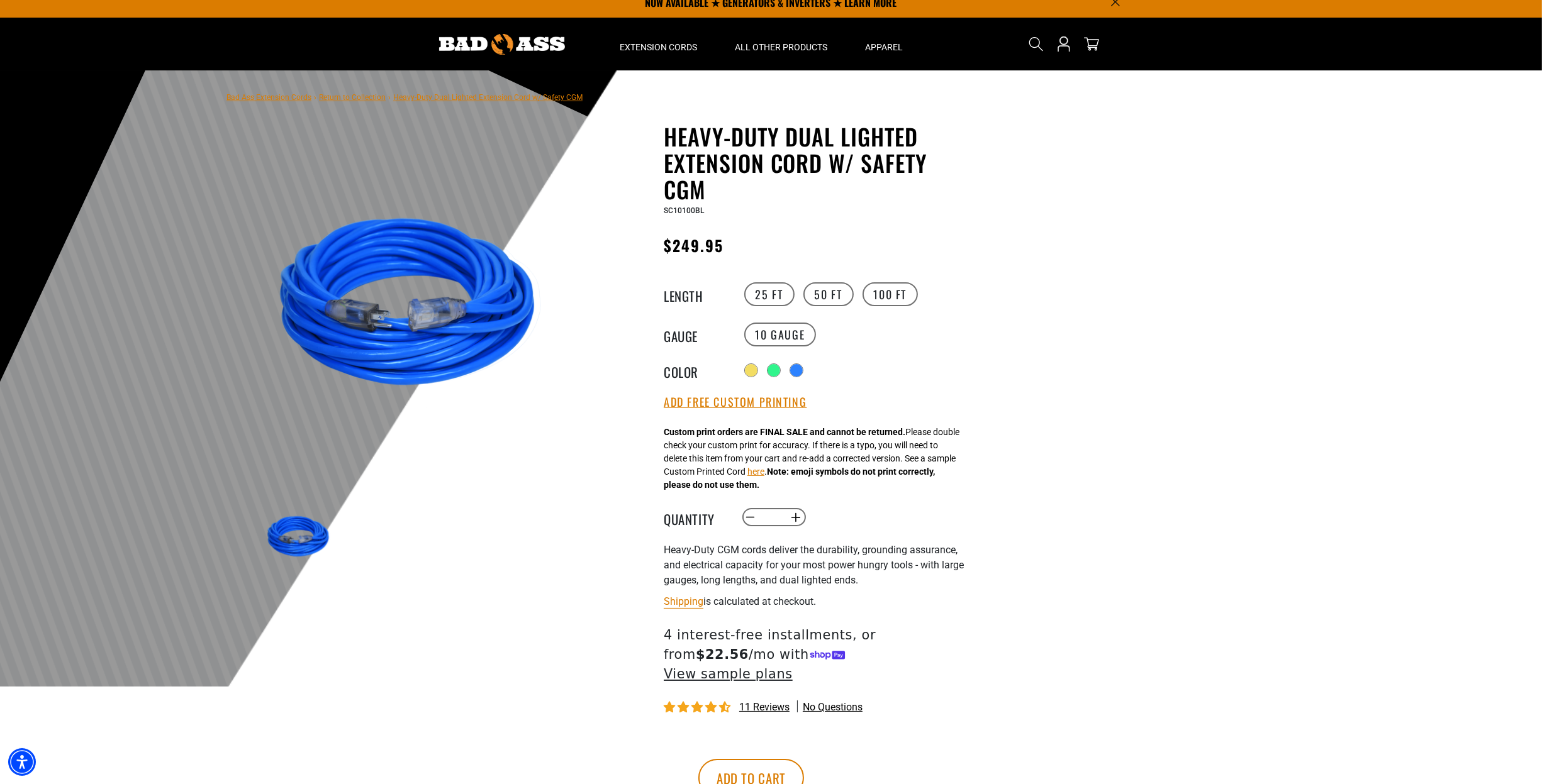
scroll to position [51, 0]
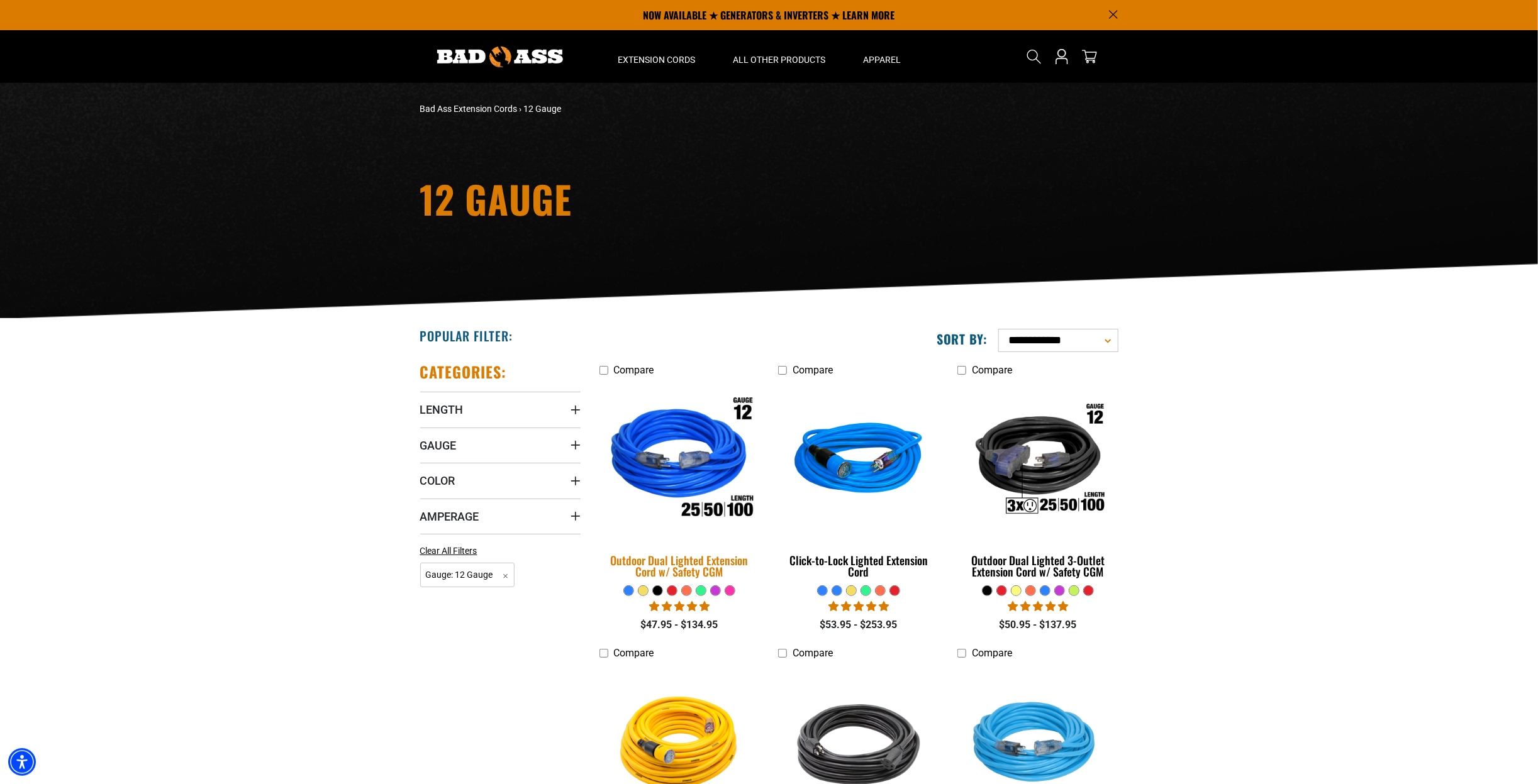
click at [660, 577] on div "Outdoor Dual Lighted Extension Cord w/ Safety CGM" at bounding box center [680, 566] width 161 height 22
